Goal: Find specific page/section: Find specific page/section

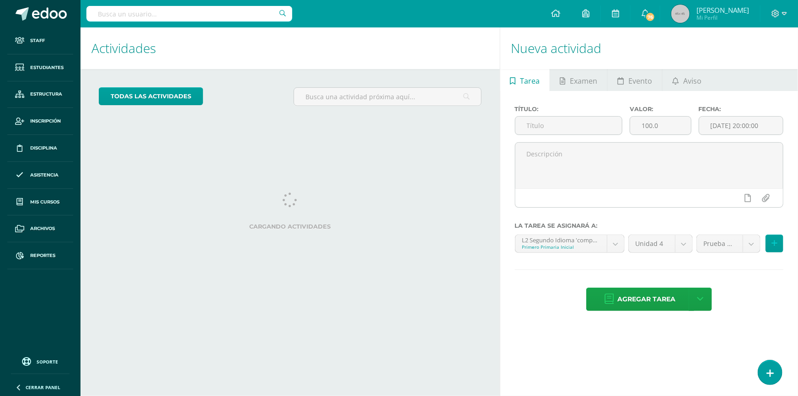
click at [174, 16] on input "text" at bounding box center [189, 14] width 206 height 16
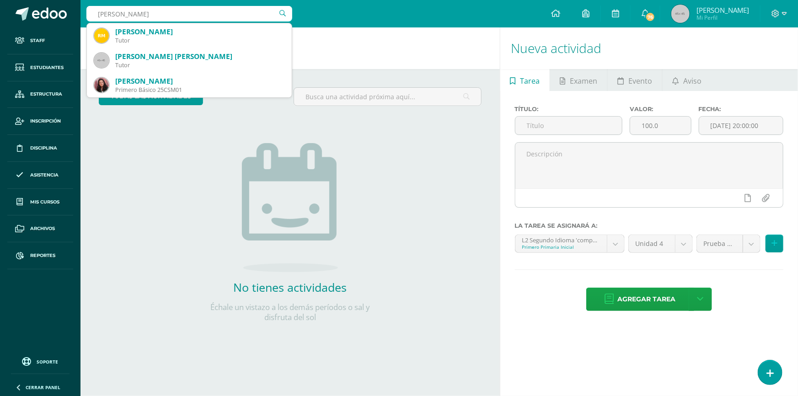
type input "castillo aguilar"
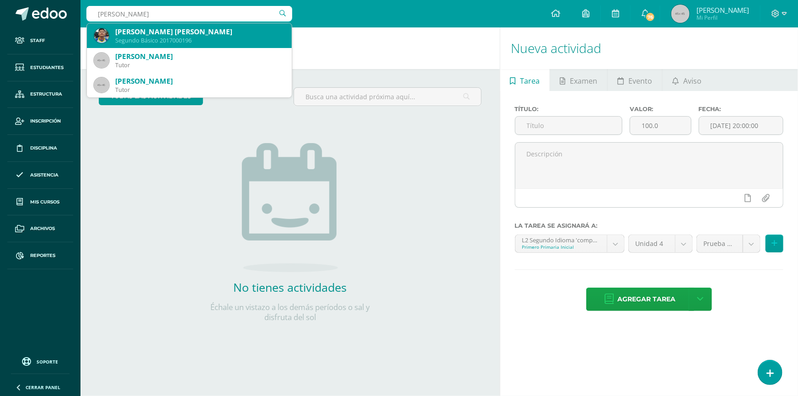
click at [144, 35] on div "Angel André Roberto Castillo Aguilar" at bounding box center [199, 32] width 169 height 10
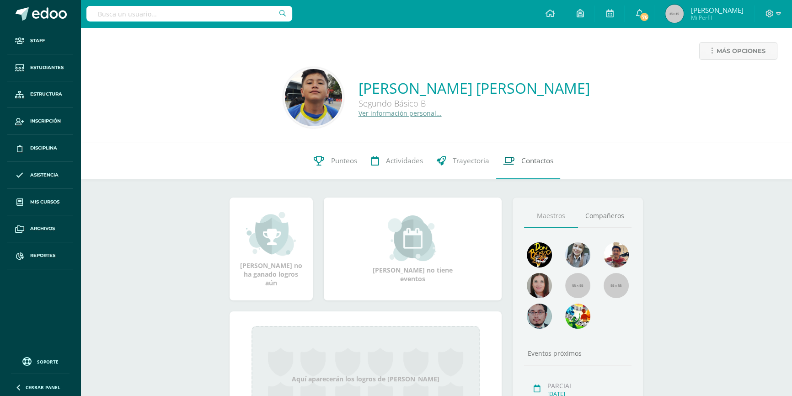
click at [554, 163] on link "Contactos" at bounding box center [528, 161] width 64 height 37
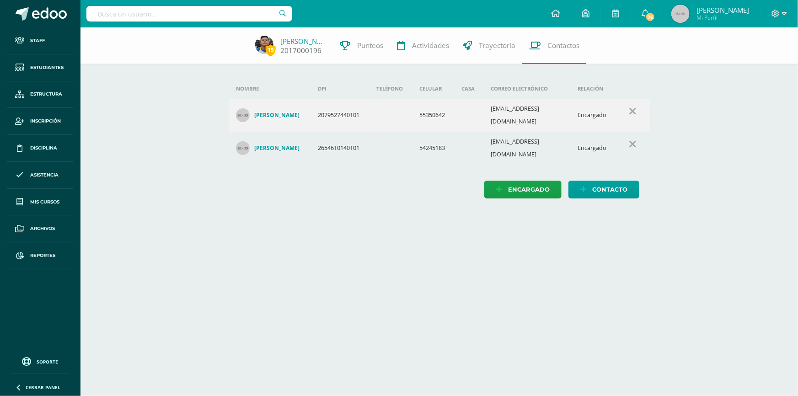
click at [313, 41] on link "[PERSON_NAME]" at bounding box center [303, 41] width 46 height 9
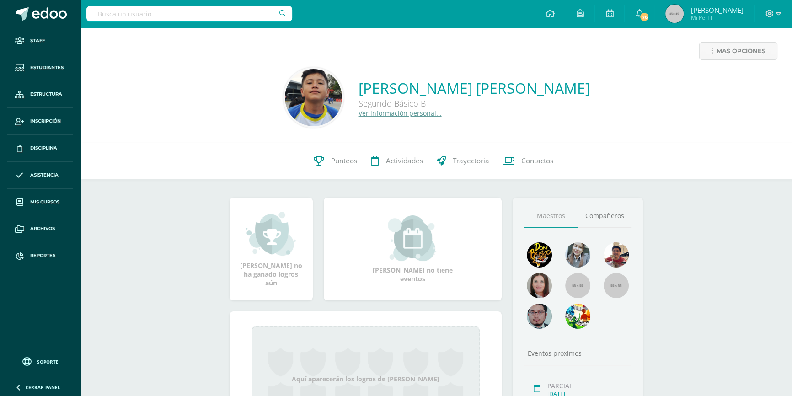
click at [398, 113] on link "Ver información personal..." at bounding box center [400, 113] width 83 height 9
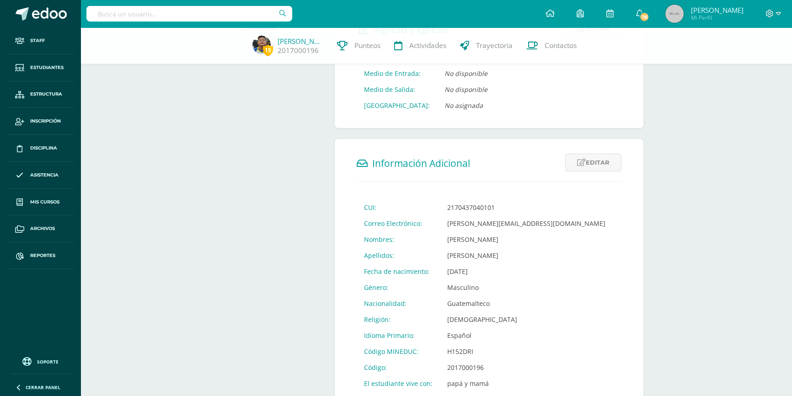
scroll to position [264, 0]
